Goal: Information Seeking & Learning: Learn about a topic

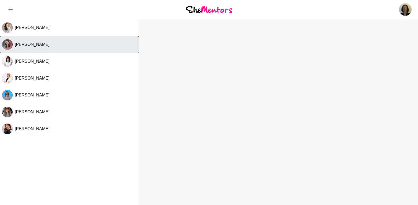
click at [28, 44] on span "[PERSON_NAME]" at bounding box center [32, 44] width 35 height 4
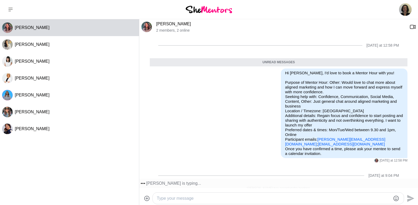
scroll to position [6, 0]
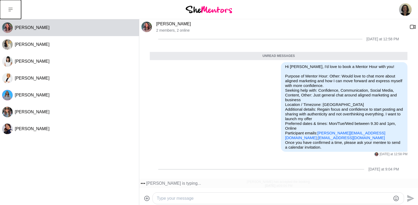
click at [10, 7] on icon at bounding box center [10, 9] width 4 height 4
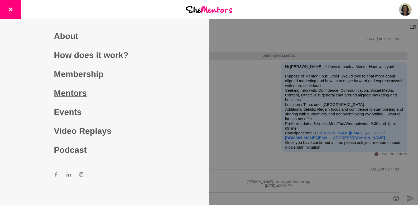
click at [80, 90] on link "Mentors" at bounding box center [104, 93] width 101 height 19
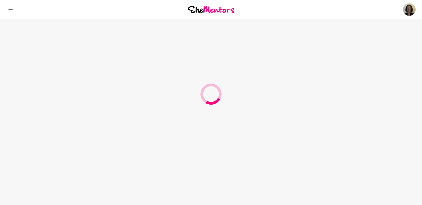
click at [80, 90] on div at bounding box center [211, 102] width 422 height 205
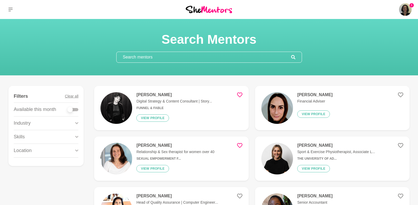
click at [160, 95] on h4 "[PERSON_NAME]" at bounding box center [175, 94] width 76 height 5
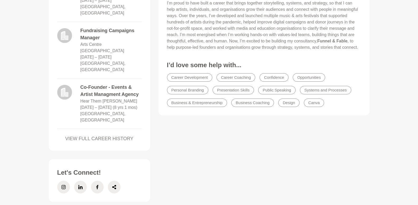
scroll to position [387, 0]
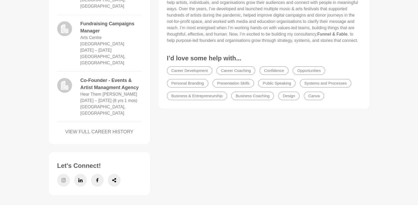
click at [65, 178] on icon at bounding box center [64, 180] width 4 height 4
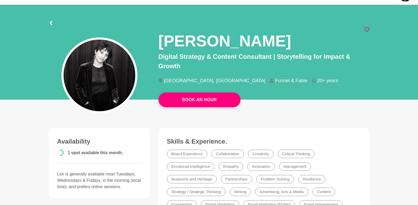
scroll to position [0, 0]
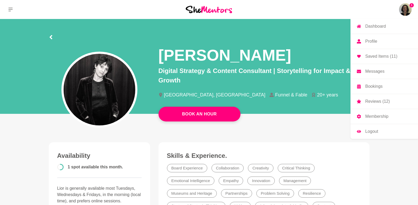
click at [407, 9] on img at bounding box center [405, 9] width 13 height 13
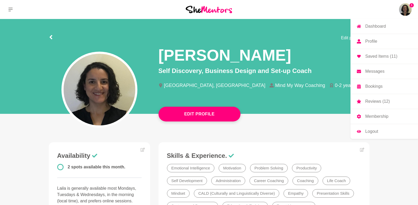
click at [383, 101] on p "Reviews (12)" at bounding box center [378, 102] width 25 height 4
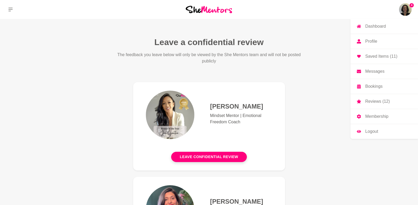
click at [373, 26] on p "Dashboard" at bounding box center [376, 26] width 21 height 4
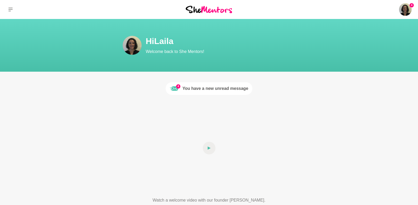
click at [223, 86] on div "You have a new unread message" at bounding box center [216, 89] width 66 height 6
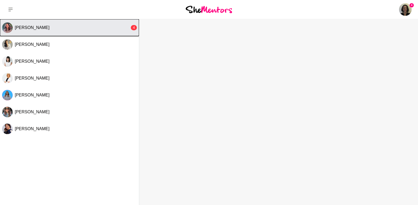
click at [46, 25] on div "[PERSON_NAME]" at bounding box center [72, 27] width 115 height 5
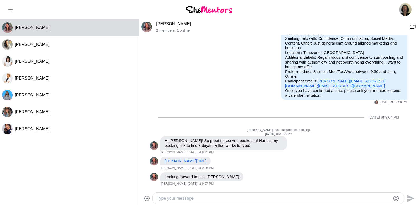
scroll to position [63, 0]
click at [200, 9] on img at bounding box center [209, 9] width 46 height 7
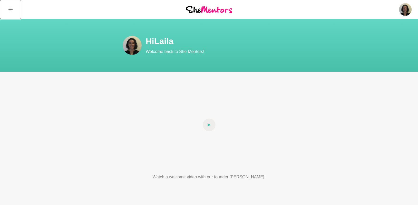
click at [10, 6] on button at bounding box center [10, 9] width 21 height 19
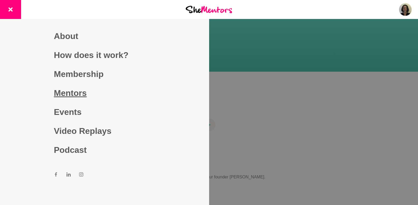
click at [69, 88] on link "Mentors" at bounding box center [104, 93] width 101 height 19
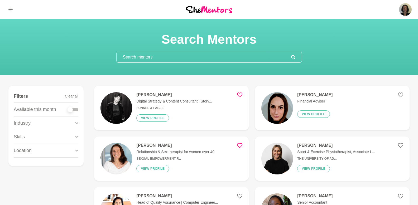
click at [147, 55] on input "text" at bounding box center [204, 57] width 175 height 11
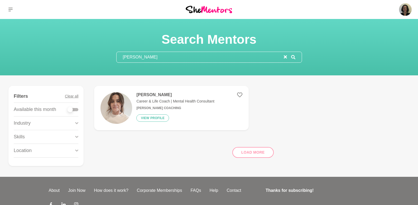
type input "[PERSON_NAME]"
click at [150, 95] on h4 "[PERSON_NAME]" at bounding box center [176, 94] width 78 height 5
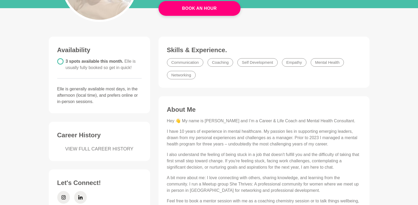
scroll to position [105, 0]
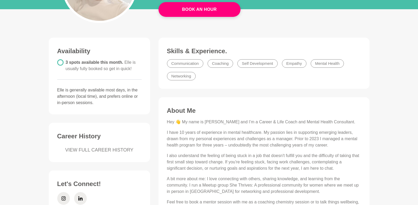
click at [106, 151] on link "VIEW FULL CAREER HISTORY" at bounding box center [99, 150] width 84 height 7
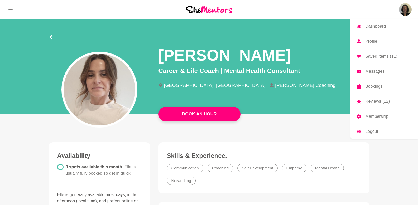
click at [405, 9] on img at bounding box center [405, 9] width 13 height 13
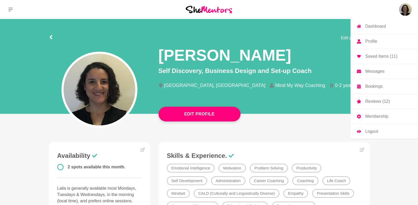
click at [374, 42] on p "Profile" at bounding box center [372, 41] width 12 height 4
click at [373, 40] on p "Profile" at bounding box center [372, 41] width 12 height 4
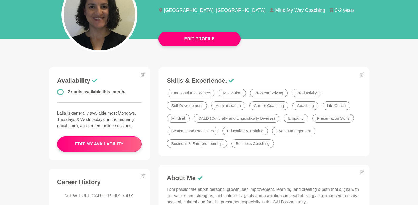
scroll to position [95, 0]
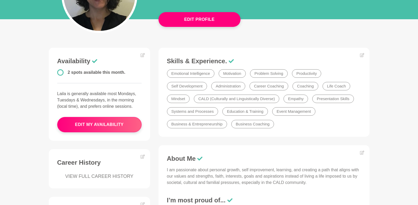
click at [106, 177] on link "VIEW FULL CAREER HISTORY" at bounding box center [99, 176] width 84 height 7
